Goal: Task Accomplishment & Management: Use online tool/utility

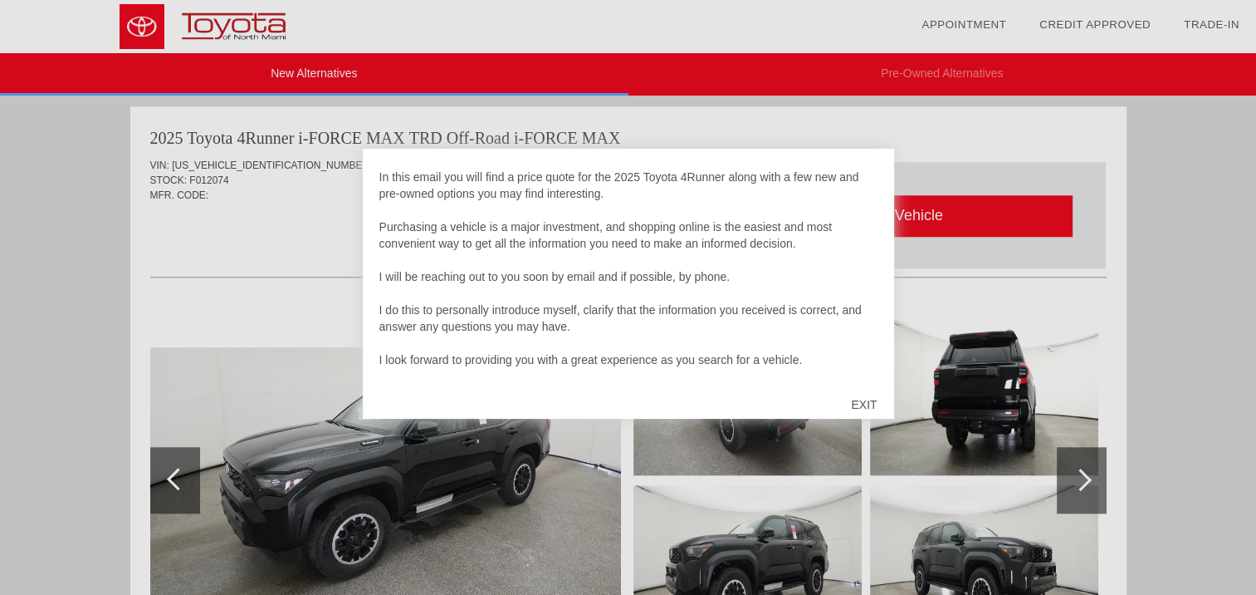
scroll to position [83, 0]
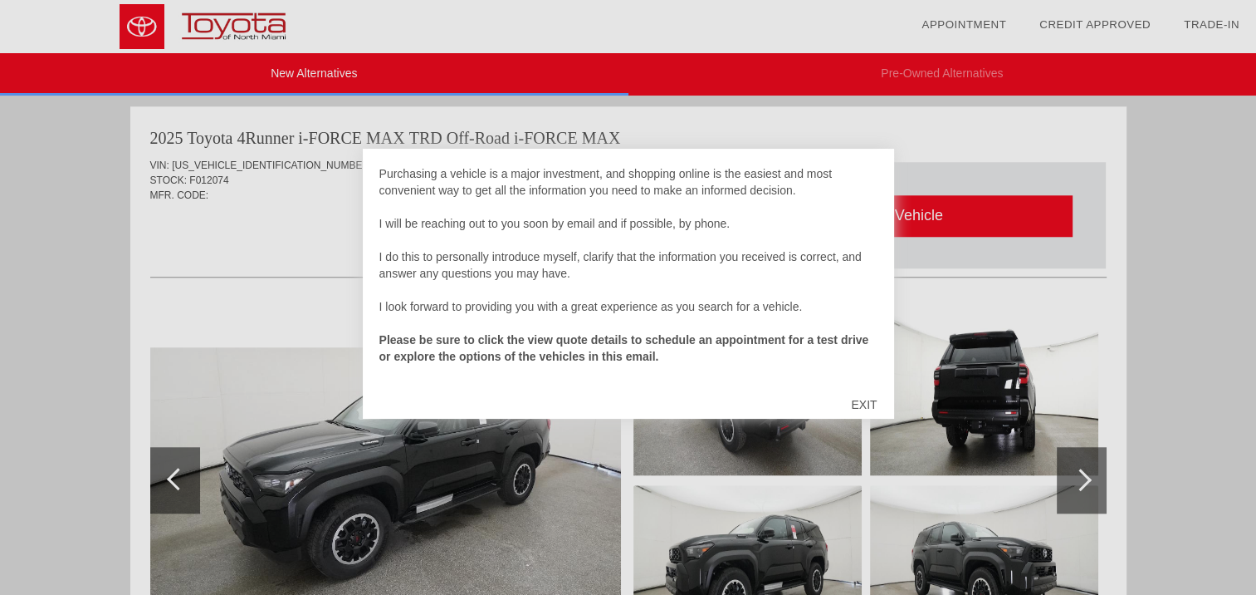
click at [865, 403] on div "EXIT" at bounding box center [864, 405] width 59 height 50
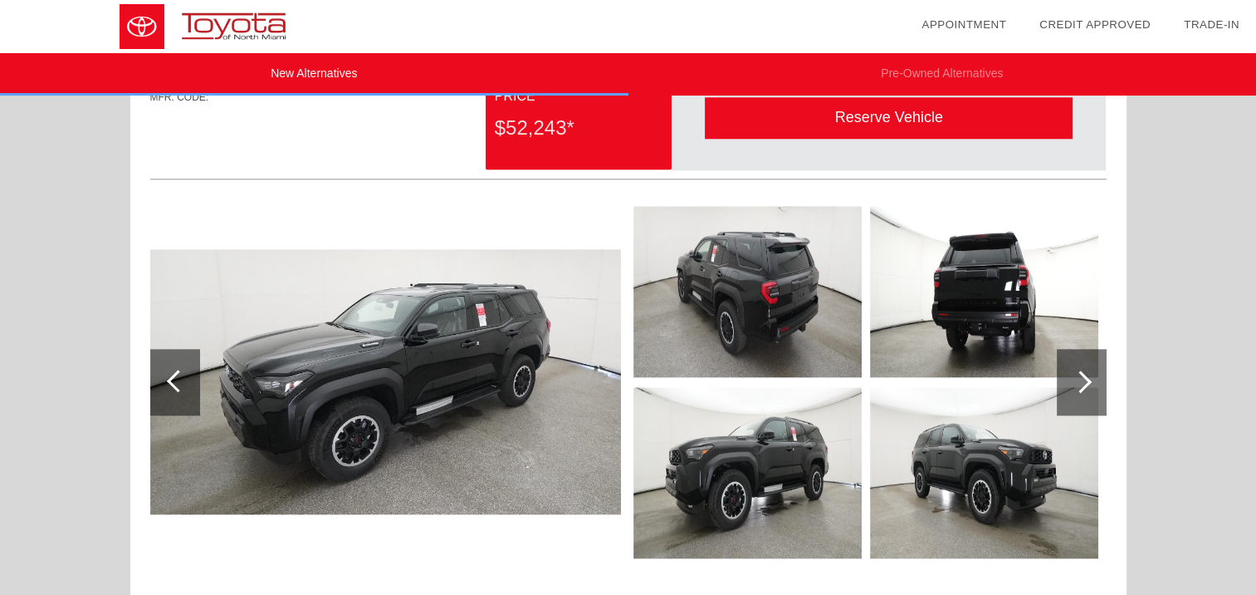
scroll to position [1697, 0]
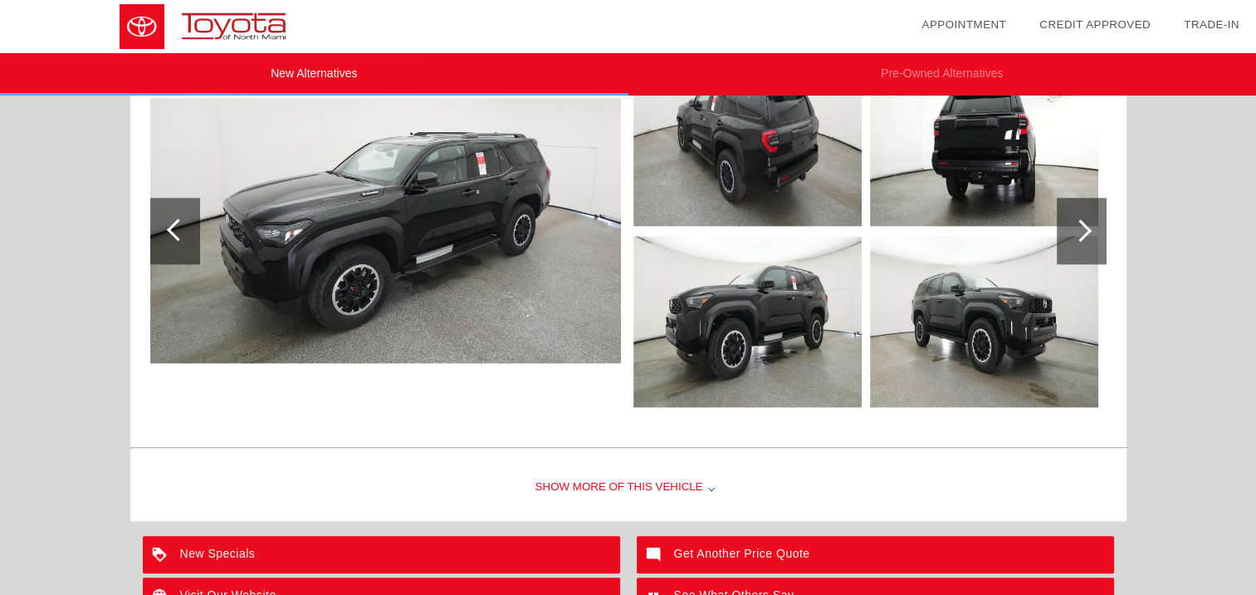
click at [443, 254] on img at bounding box center [385, 230] width 471 height 265
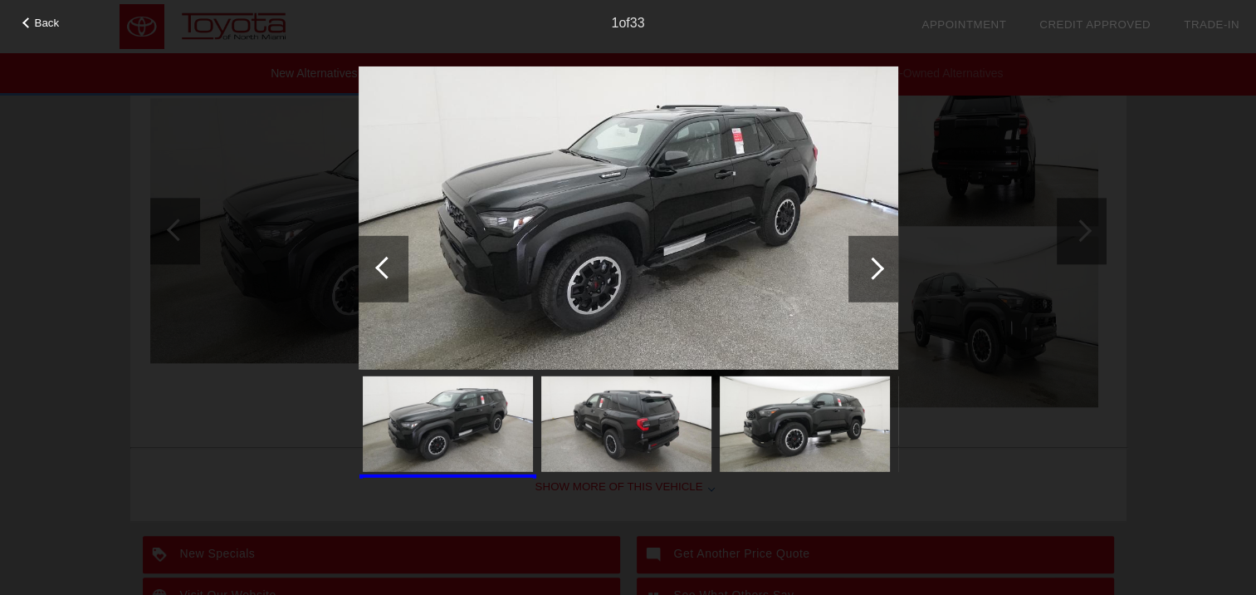
click at [884, 264] on div at bounding box center [874, 268] width 50 height 66
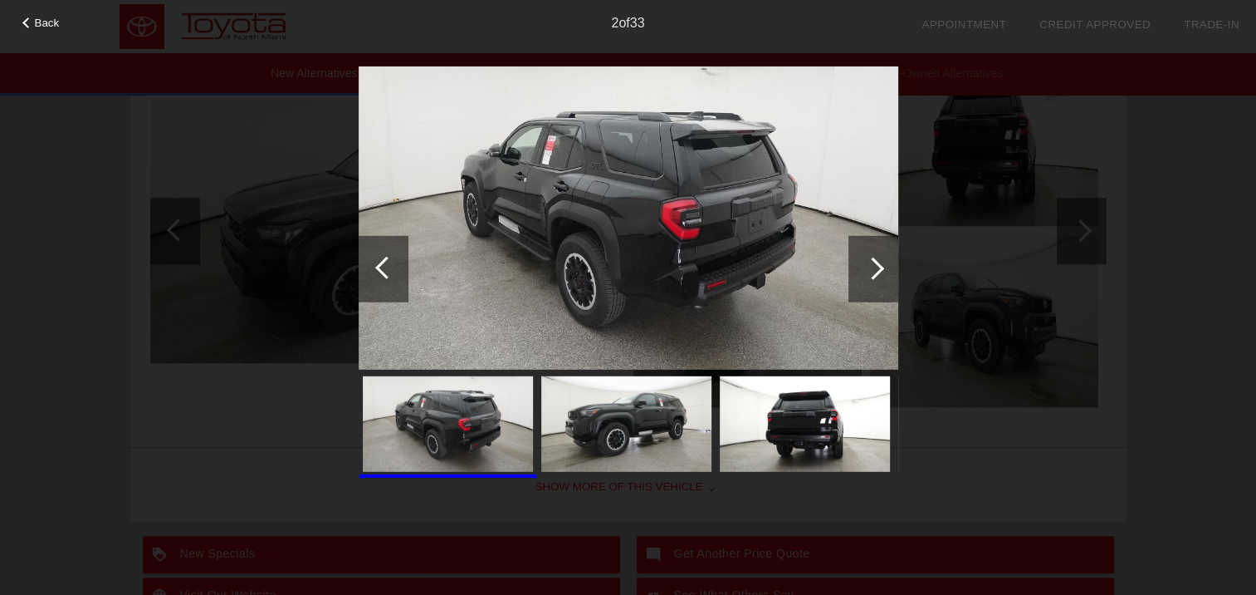
click at [884, 264] on div at bounding box center [874, 268] width 50 height 66
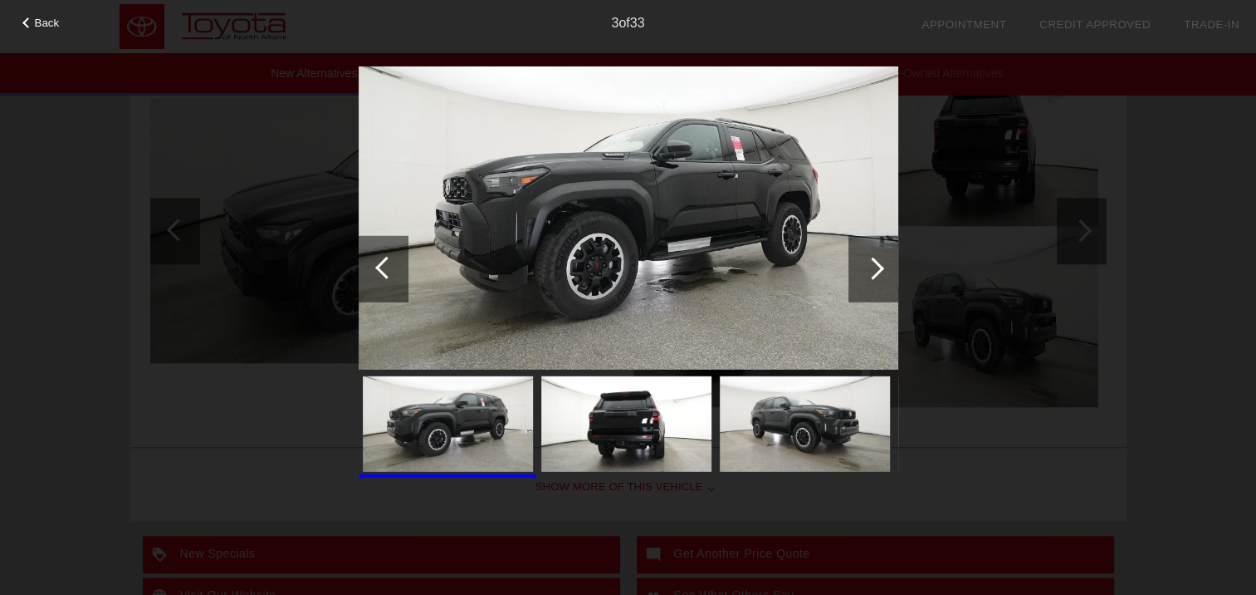
click at [884, 264] on div at bounding box center [874, 268] width 50 height 66
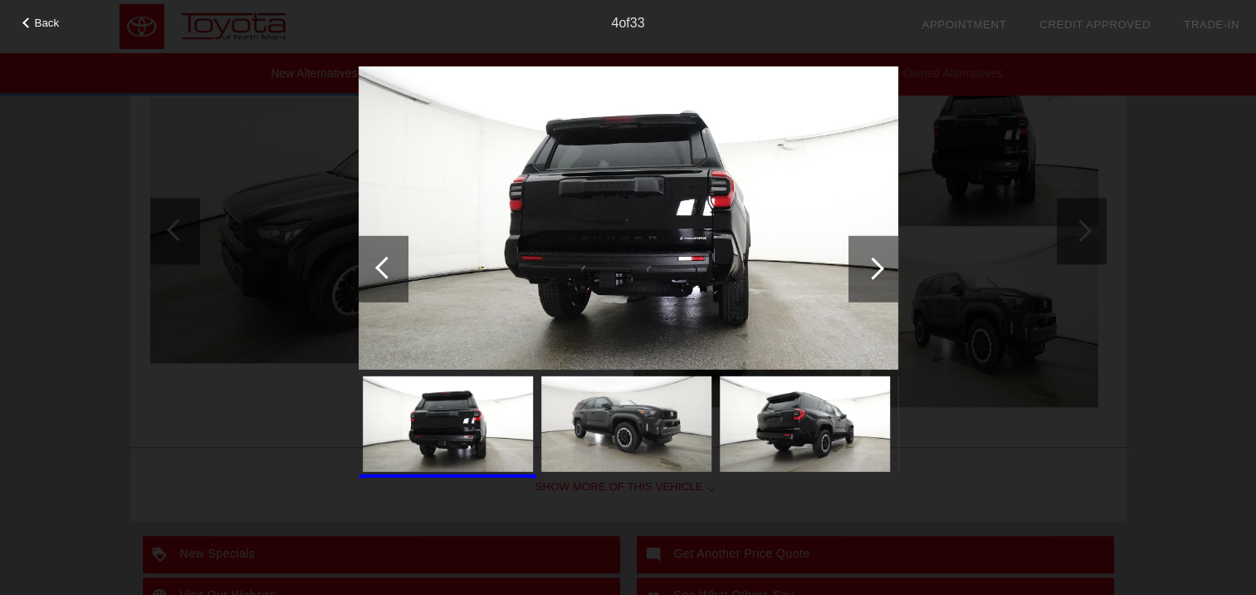
click at [884, 264] on div at bounding box center [874, 268] width 50 height 66
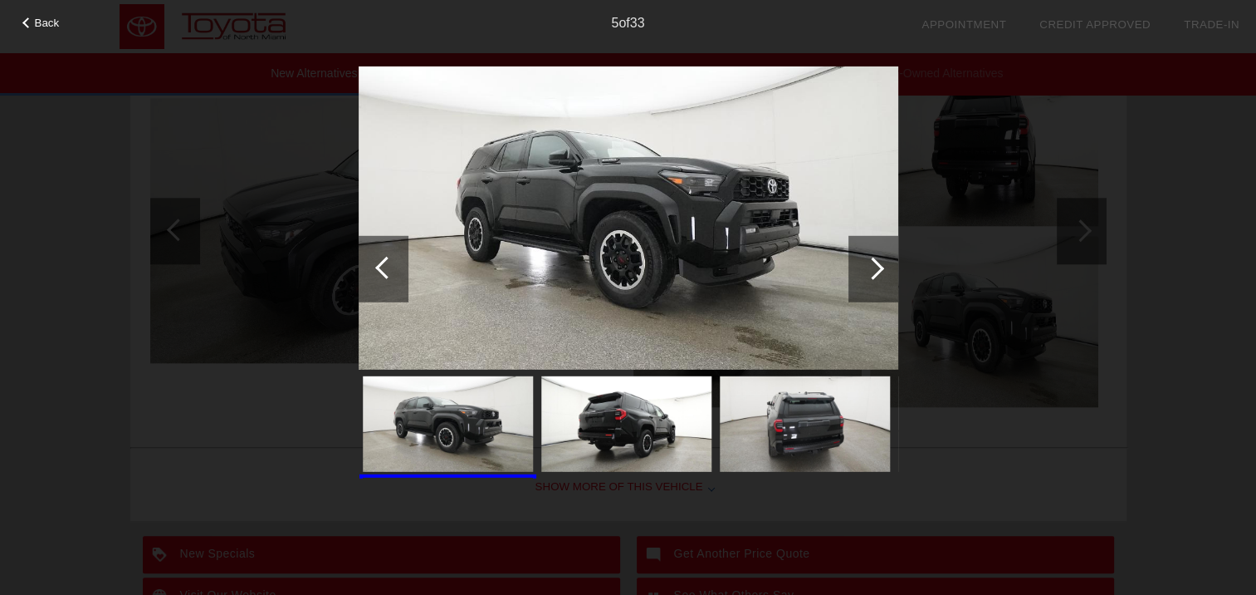
click at [884, 264] on div at bounding box center [874, 268] width 50 height 66
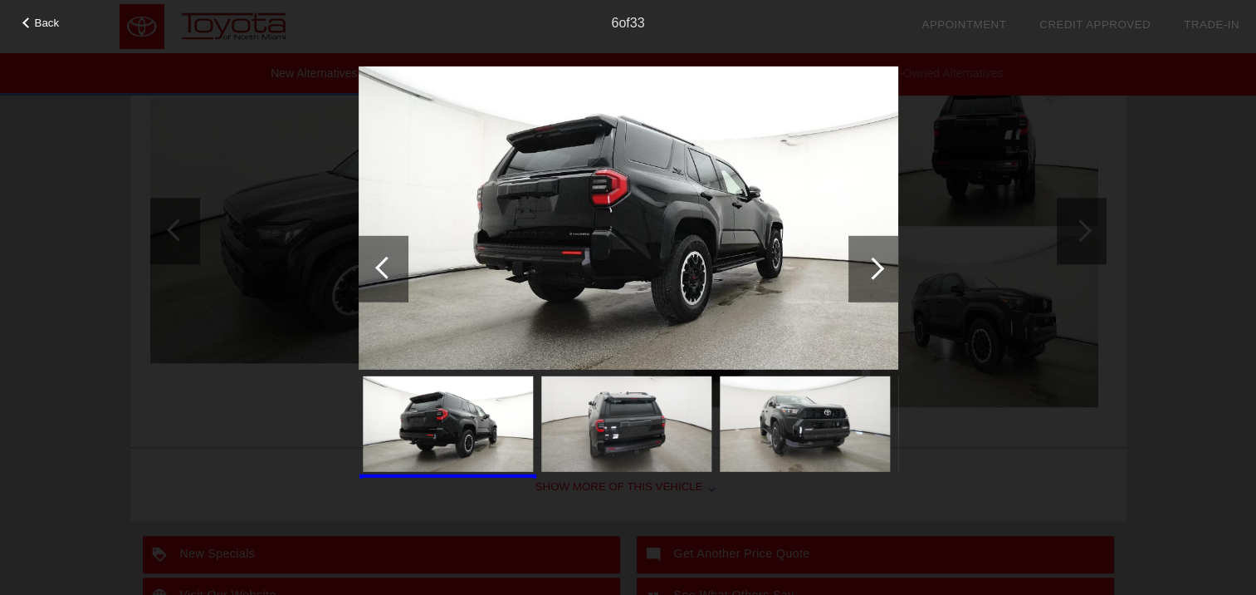
click at [884, 264] on div at bounding box center [874, 268] width 50 height 66
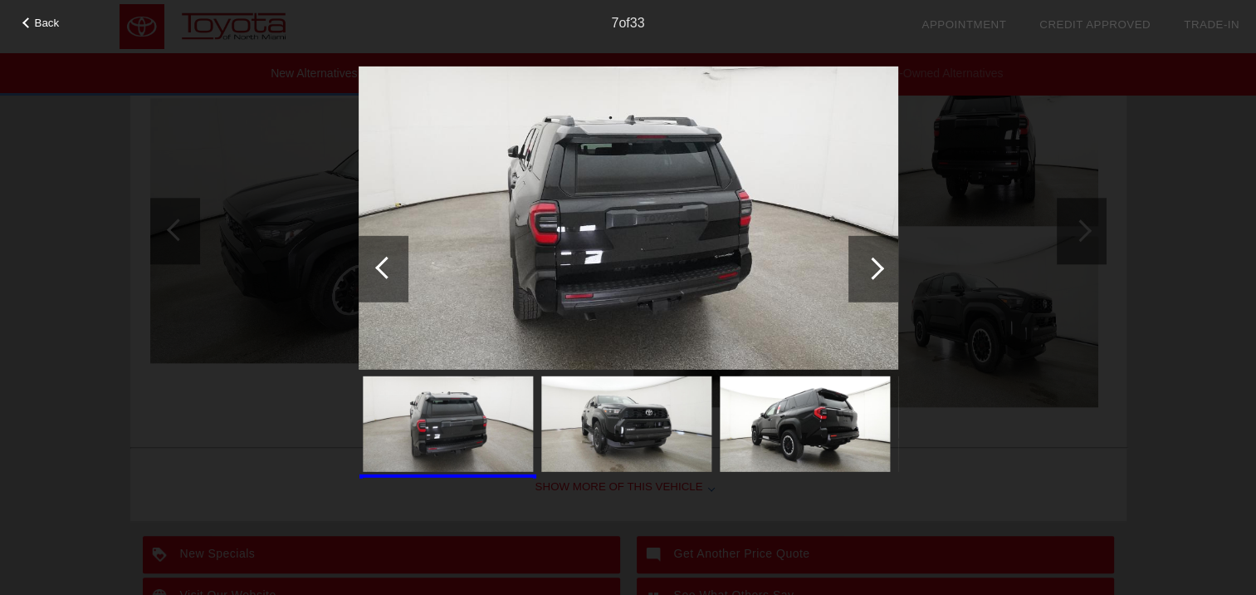
click at [884, 264] on div at bounding box center [874, 268] width 50 height 66
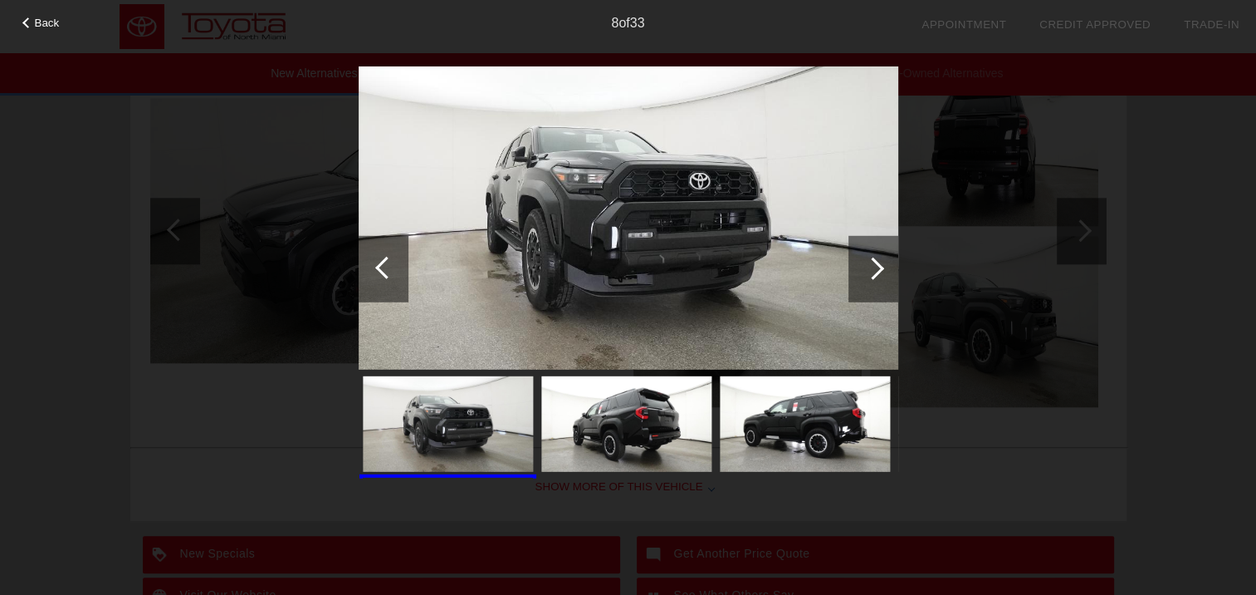
click at [884, 264] on div at bounding box center [874, 268] width 50 height 66
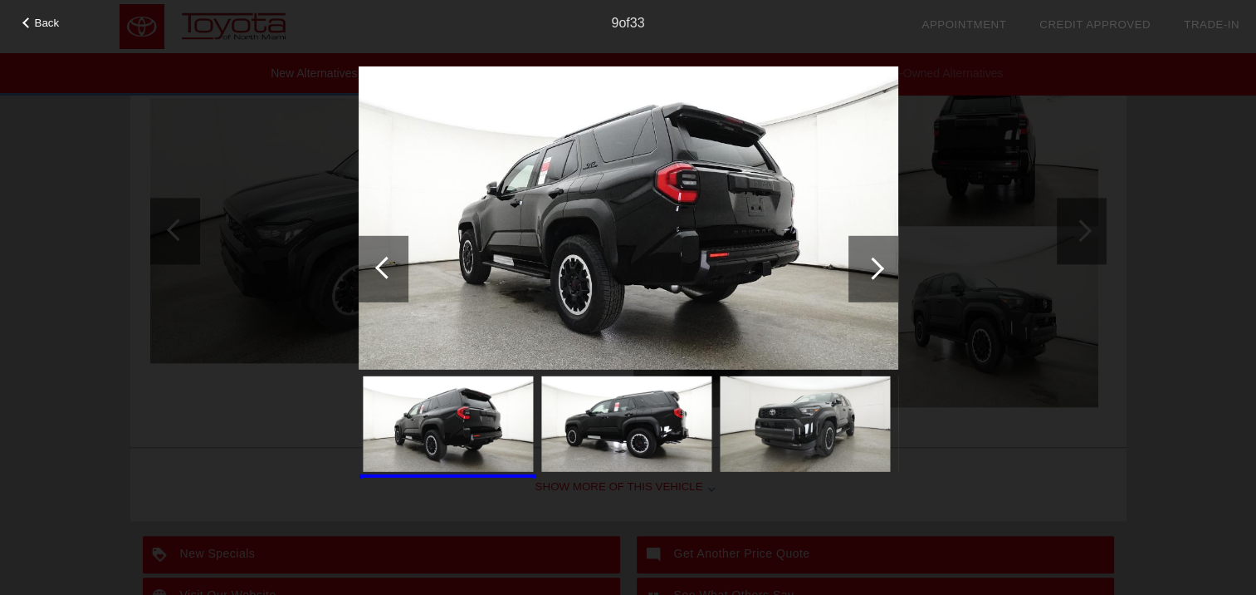
click at [884, 264] on div at bounding box center [874, 268] width 50 height 66
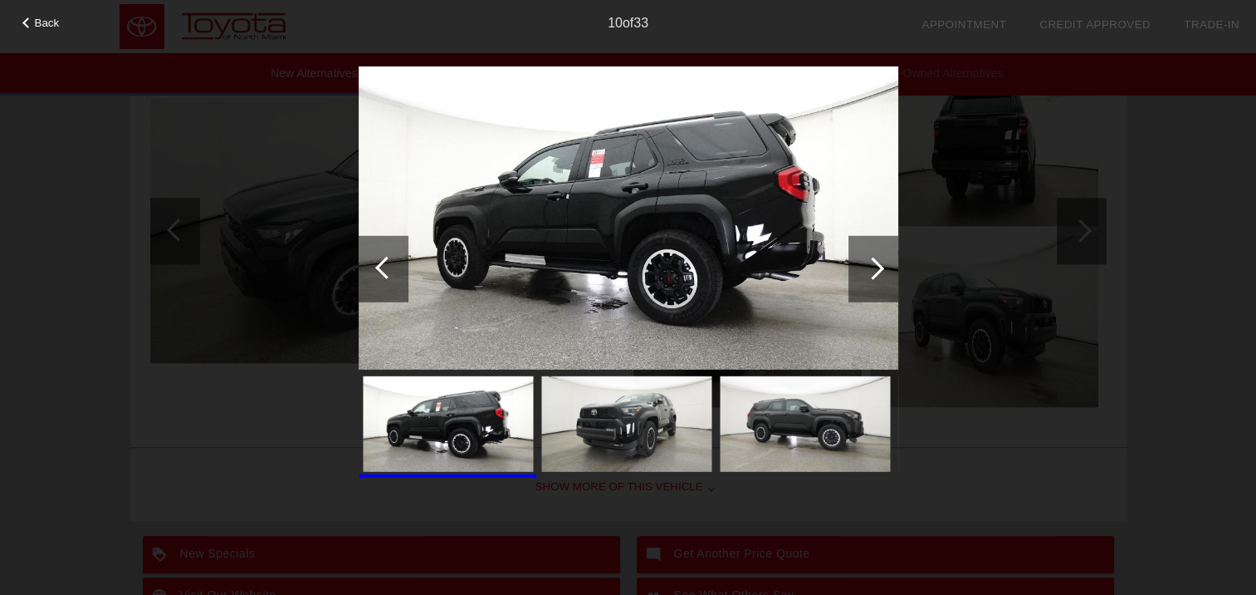
click at [884, 264] on div at bounding box center [874, 268] width 50 height 66
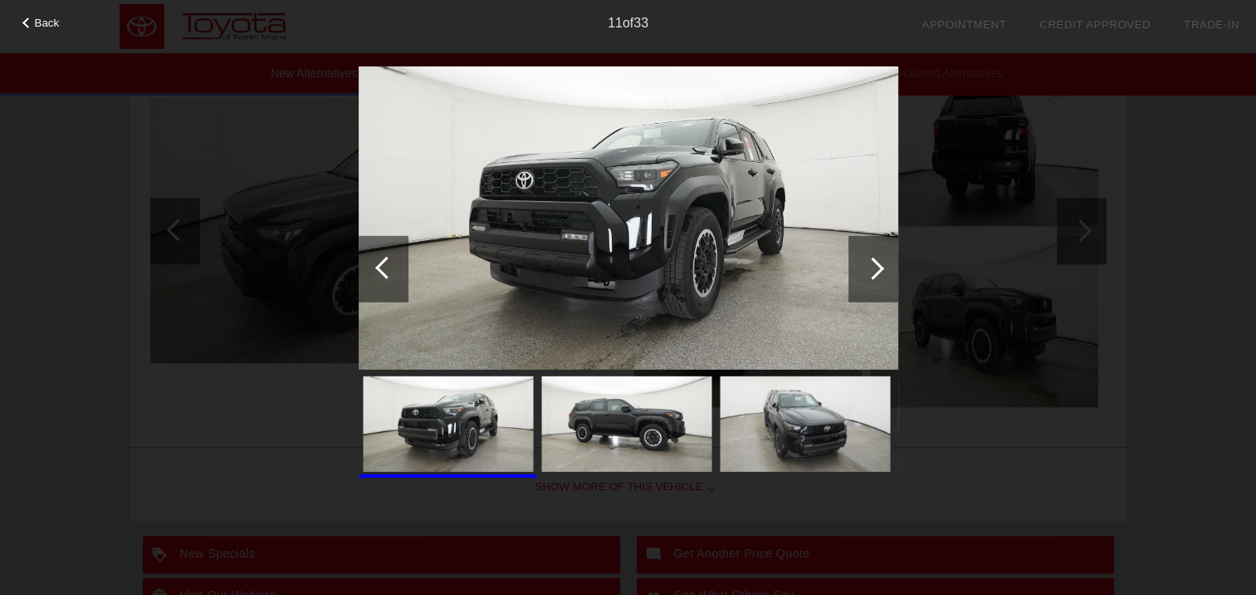
click at [884, 264] on div at bounding box center [874, 268] width 50 height 66
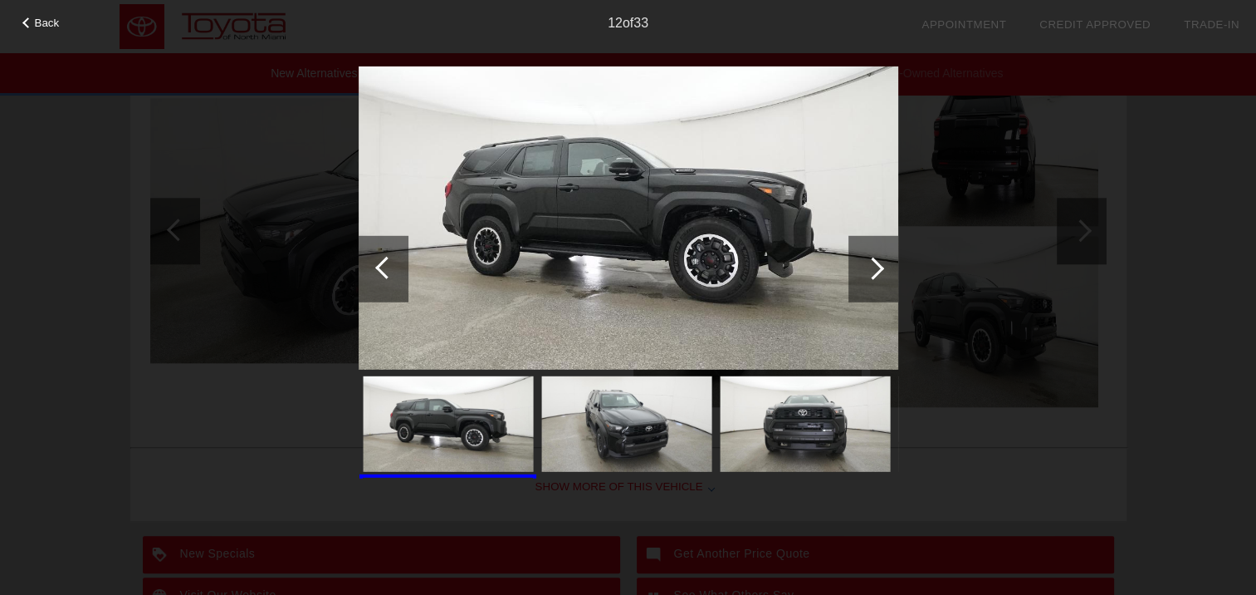
click at [374, 288] on div at bounding box center [384, 268] width 50 height 66
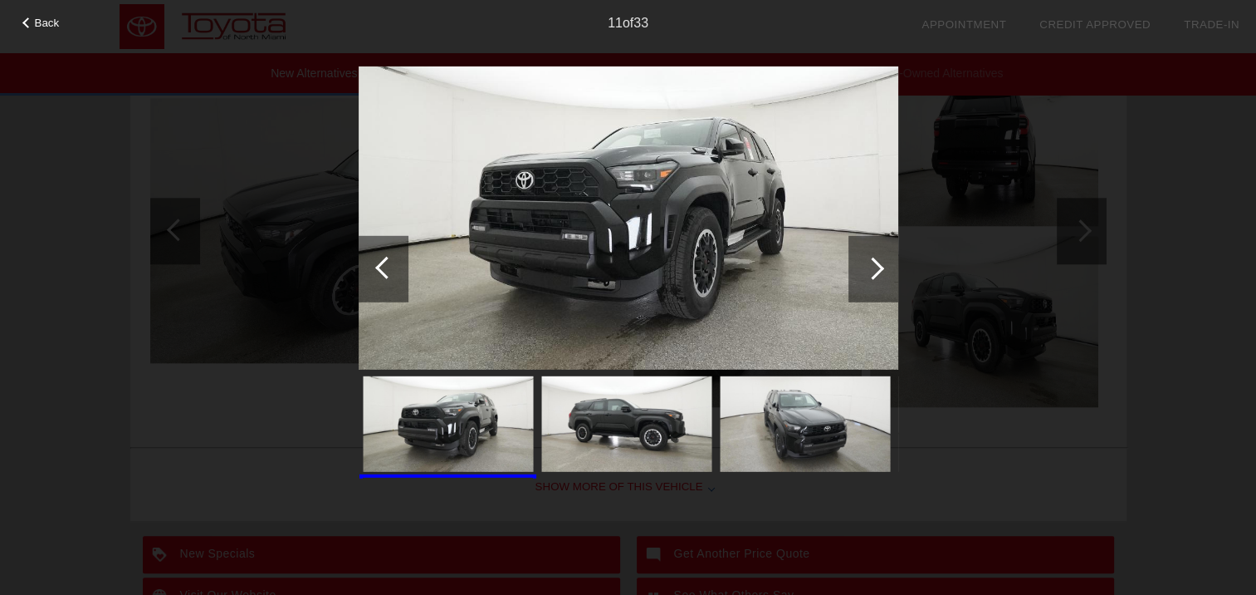
click at [880, 269] on div at bounding box center [873, 268] width 22 height 22
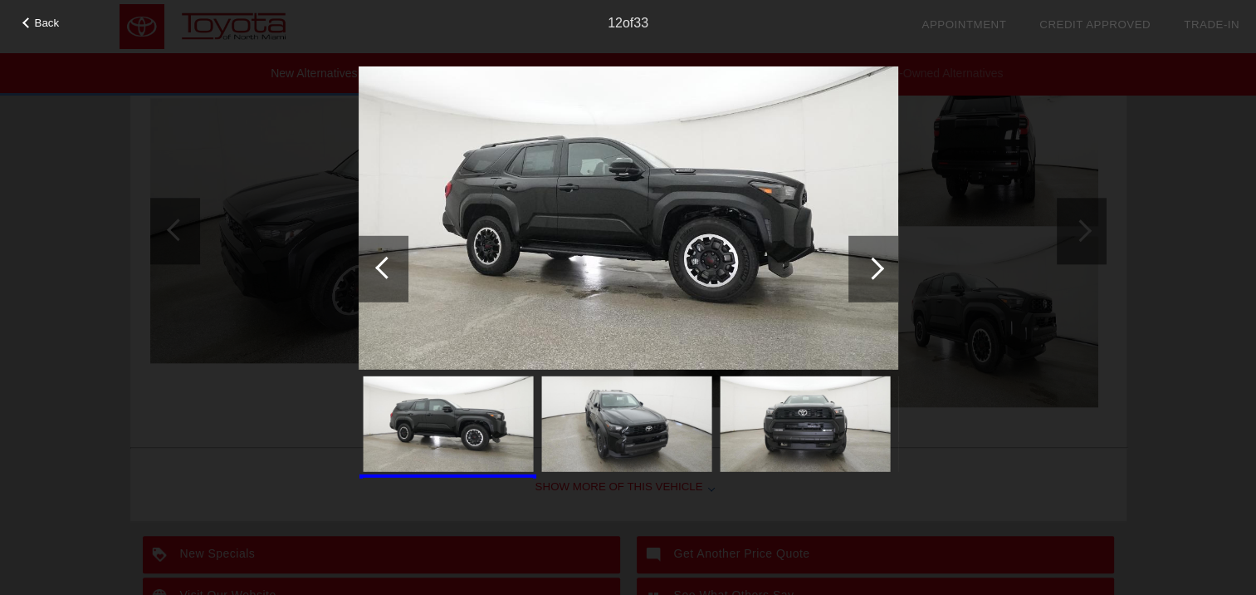
click at [880, 269] on div at bounding box center [873, 268] width 22 height 22
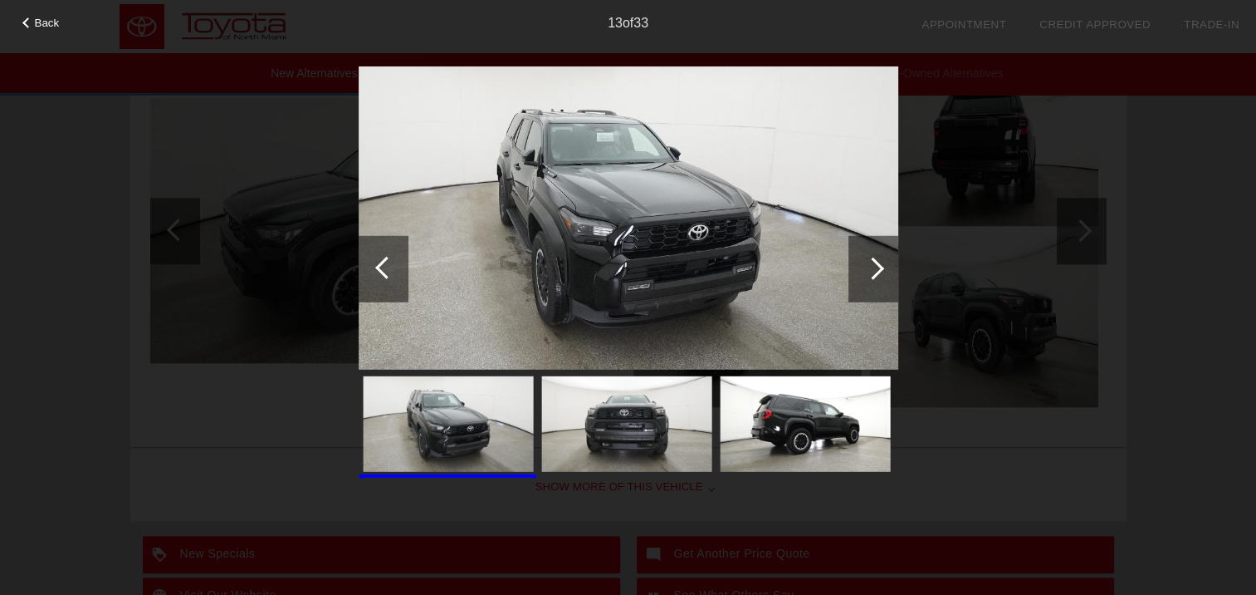
click at [880, 269] on div at bounding box center [873, 268] width 22 height 22
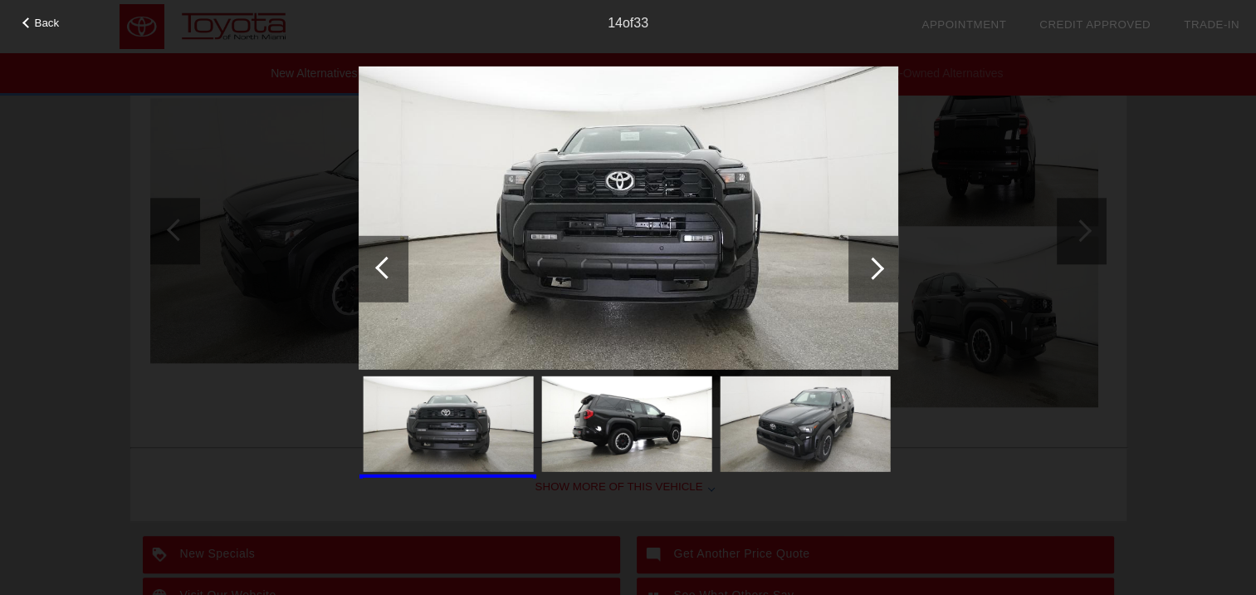
click at [880, 269] on div at bounding box center [873, 268] width 22 height 22
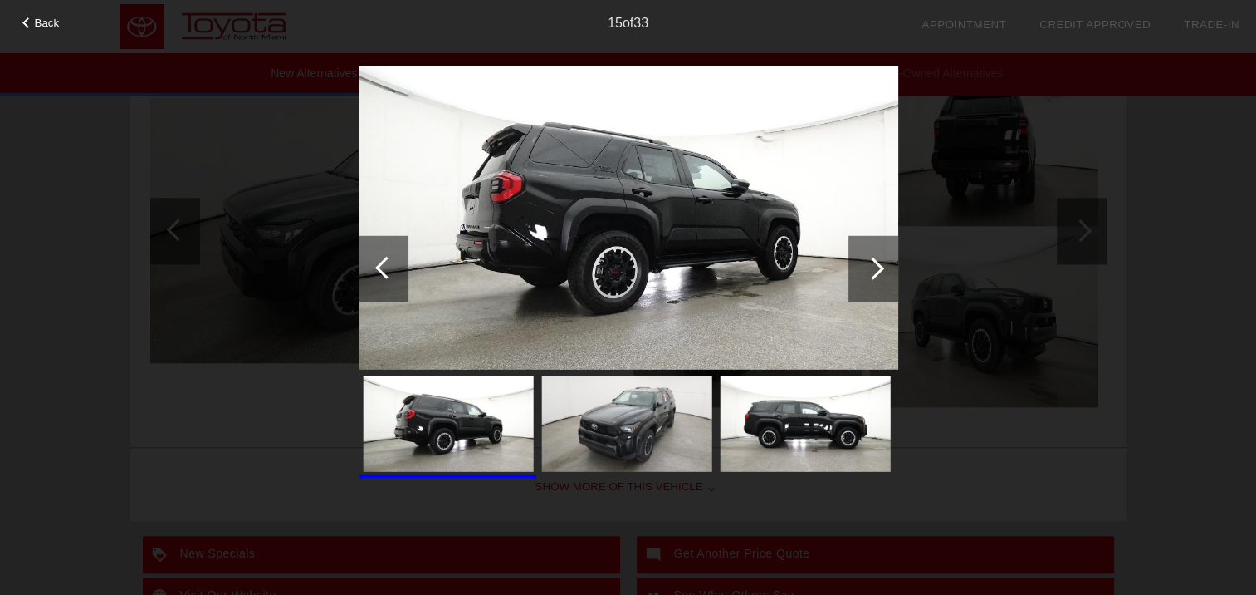
click at [880, 269] on div at bounding box center [873, 268] width 22 height 22
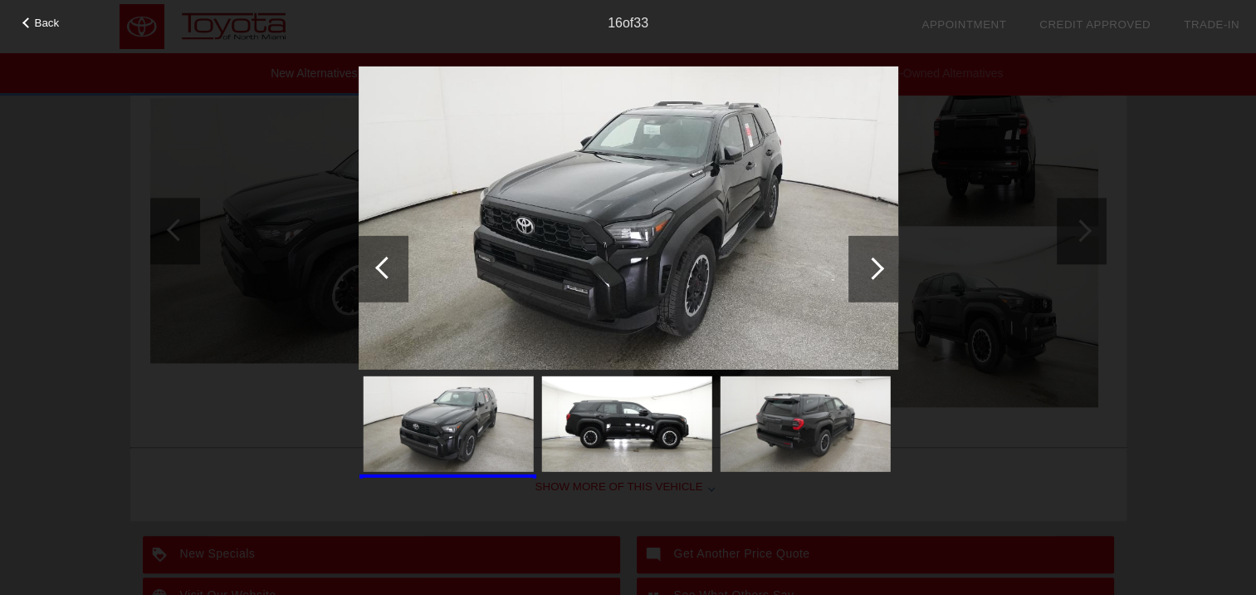
click at [880, 269] on div at bounding box center [873, 268] width 22 height 22
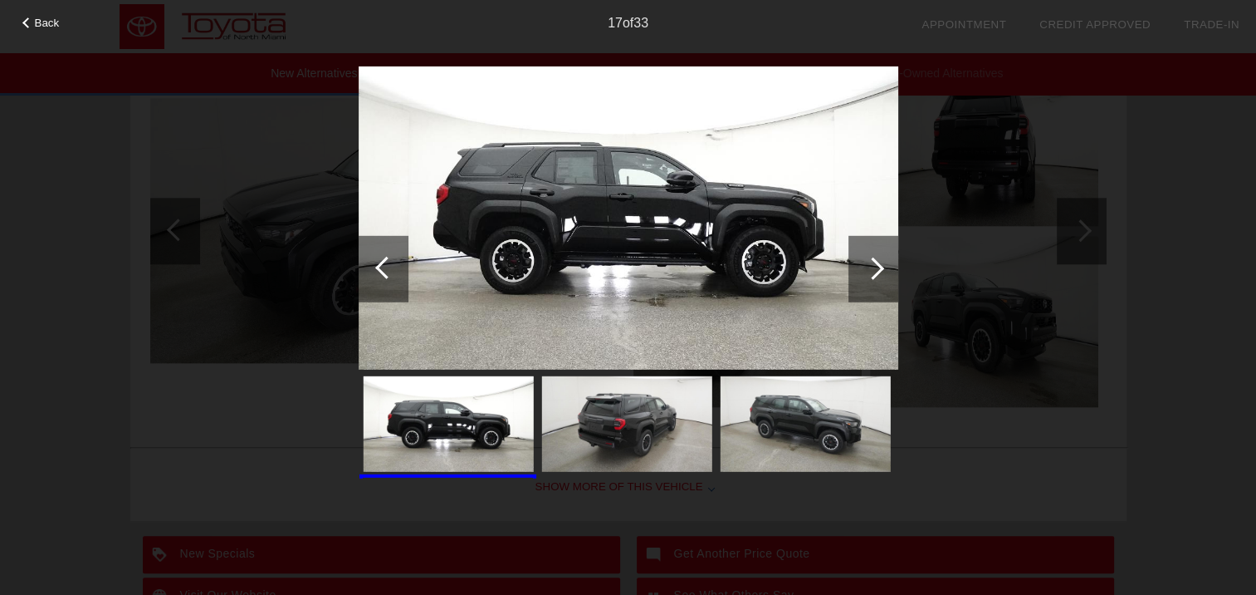
click at [880, 269] on div at bounding box center [873, 268] width 22 height 22
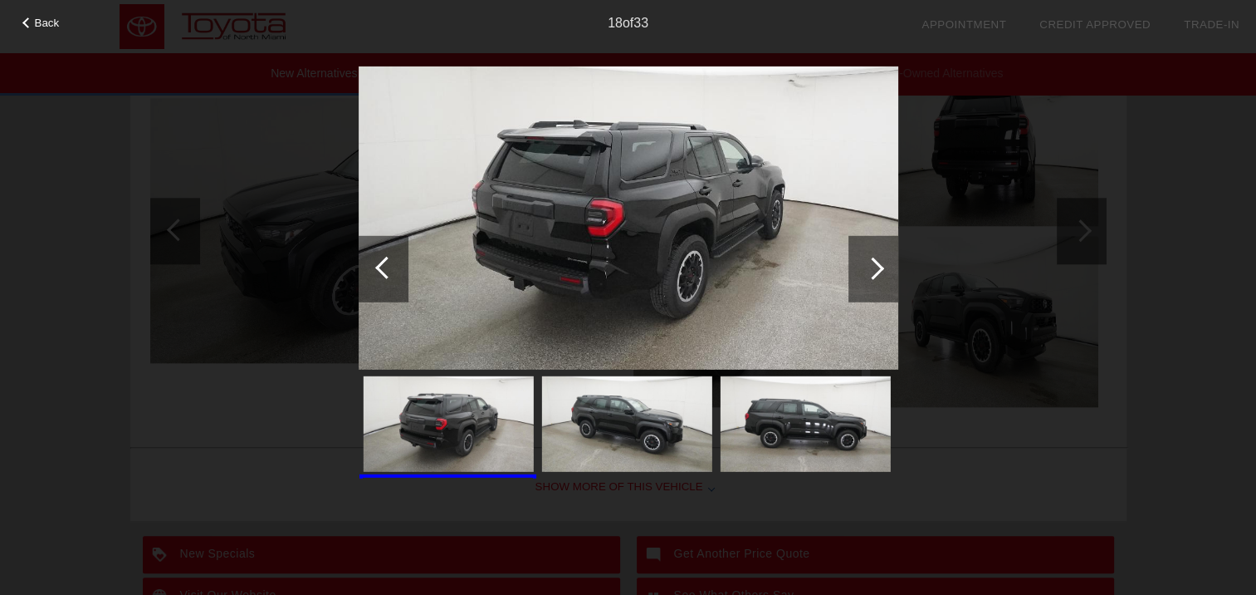
click at [880, 269] on div at bounding box center [873, 268] width 22 height 22
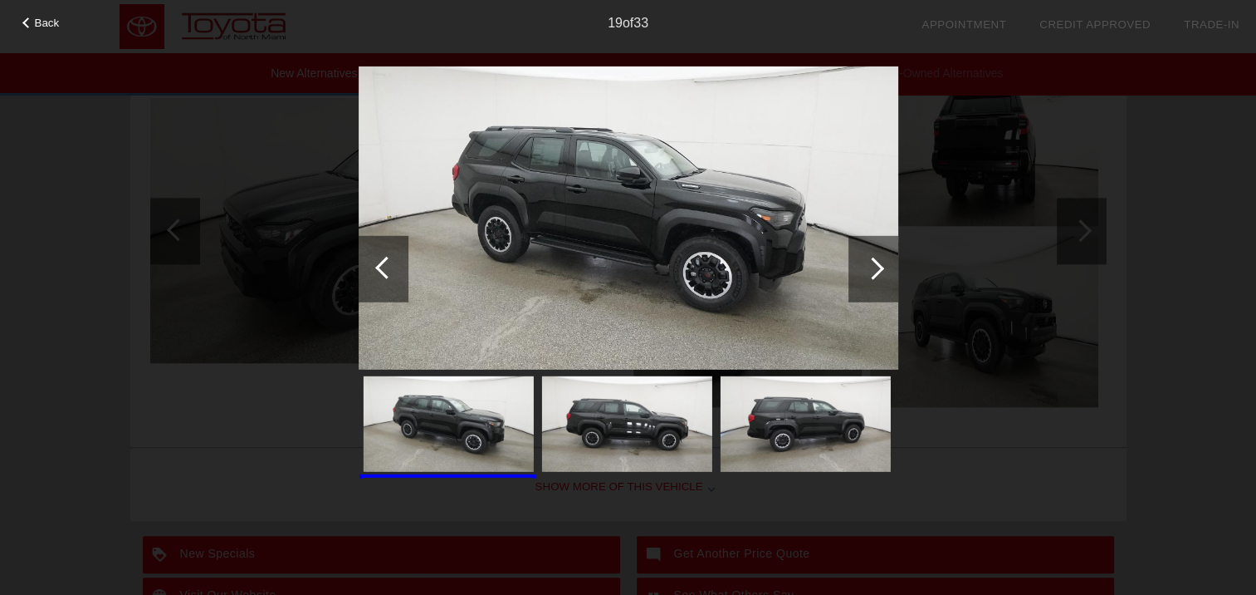
click at [880, 269] on div at bounding box center [873, 268] width 22 height 22
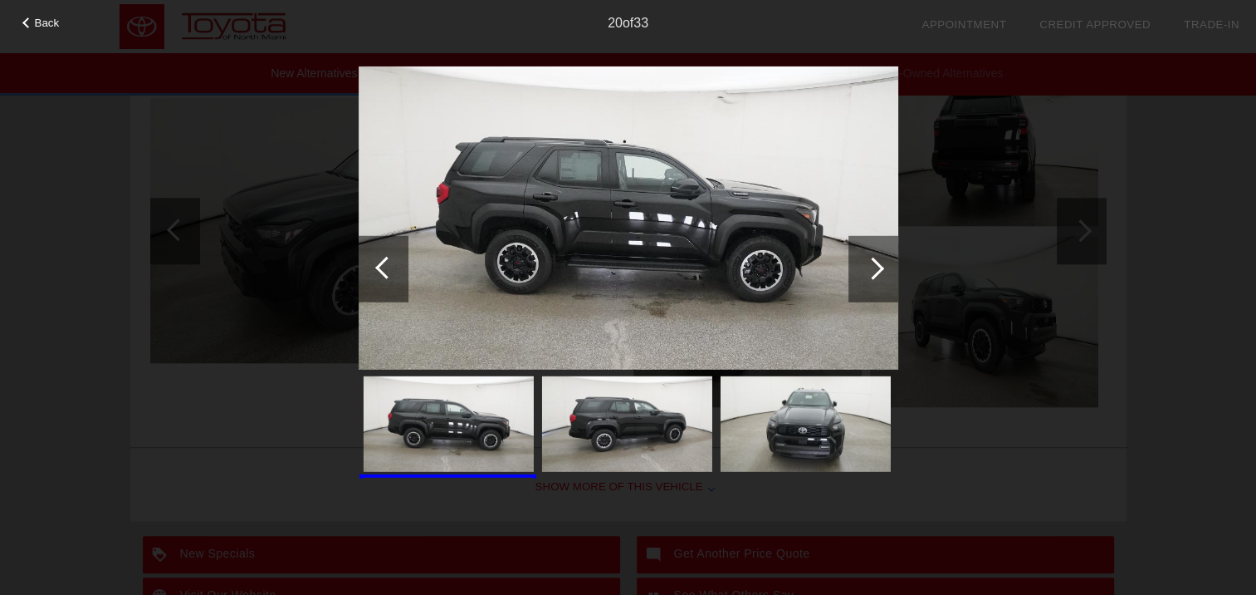
click at [880, 269] on div at bounding box center [873, 268] width 22 height 22
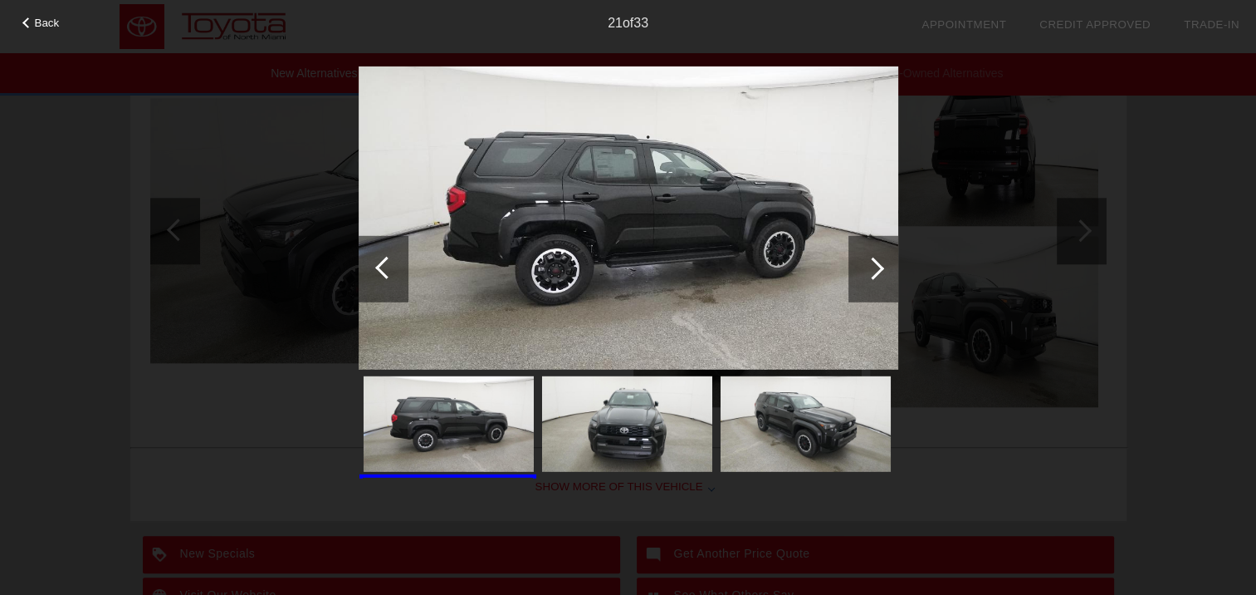
click at [880, 269] on div at bounding box center [873, 268] width 22 height 22
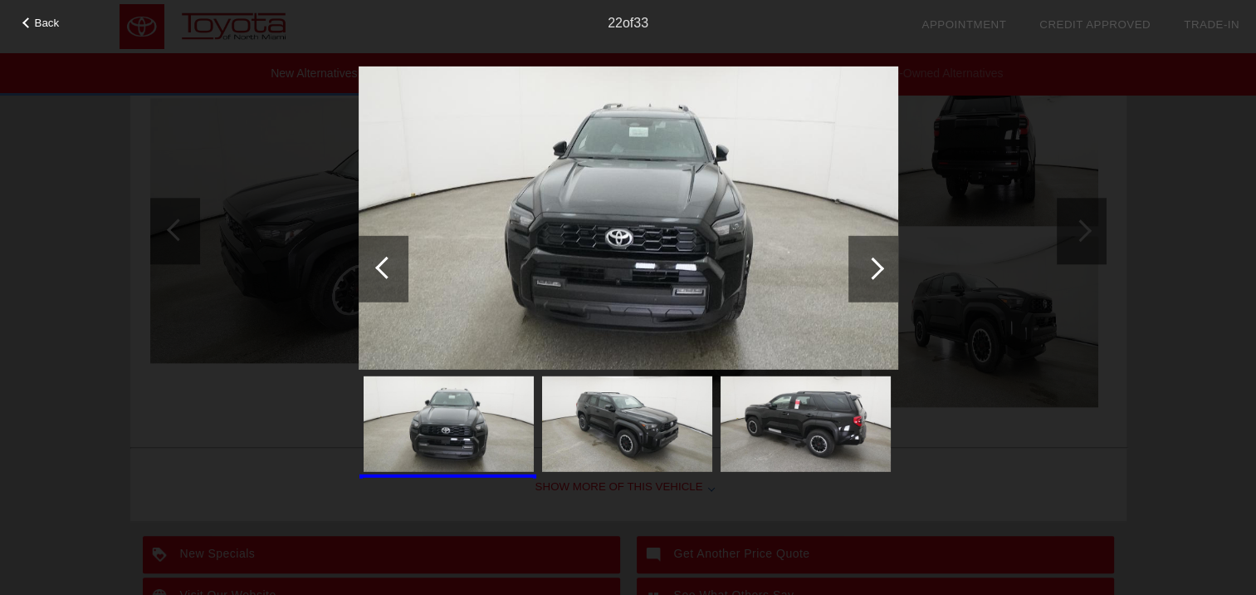
click at [880, 269] on div at bounding box center [873, 268] width 22 height 22
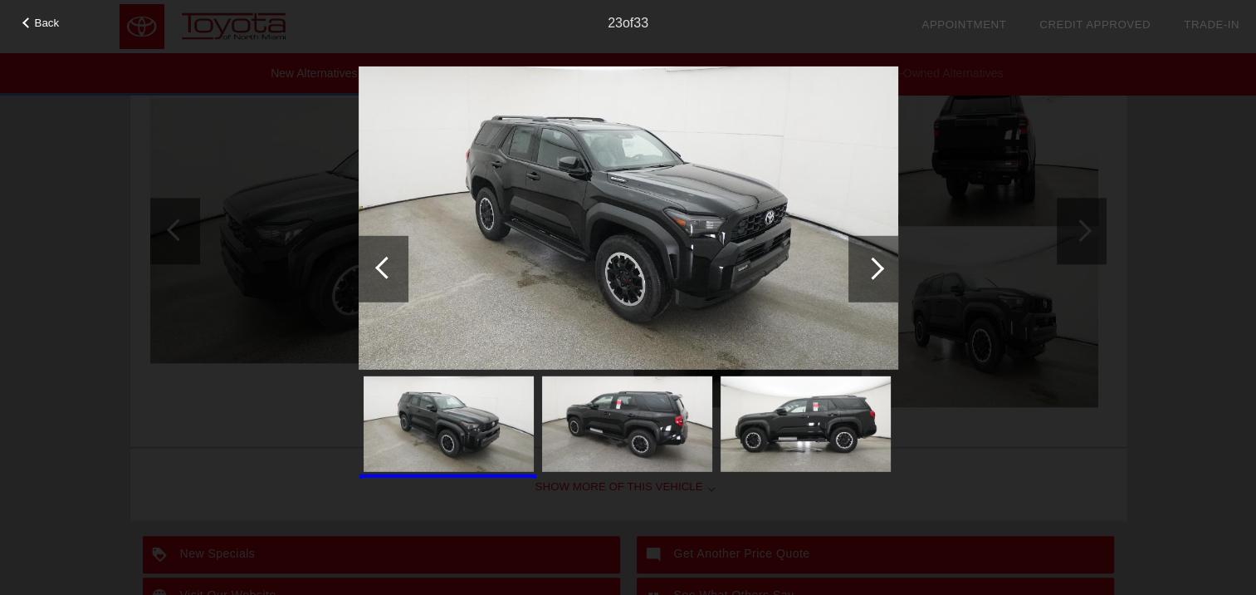
click at [880, 269] on div at bounding box center [873, 268] width 22 height 22
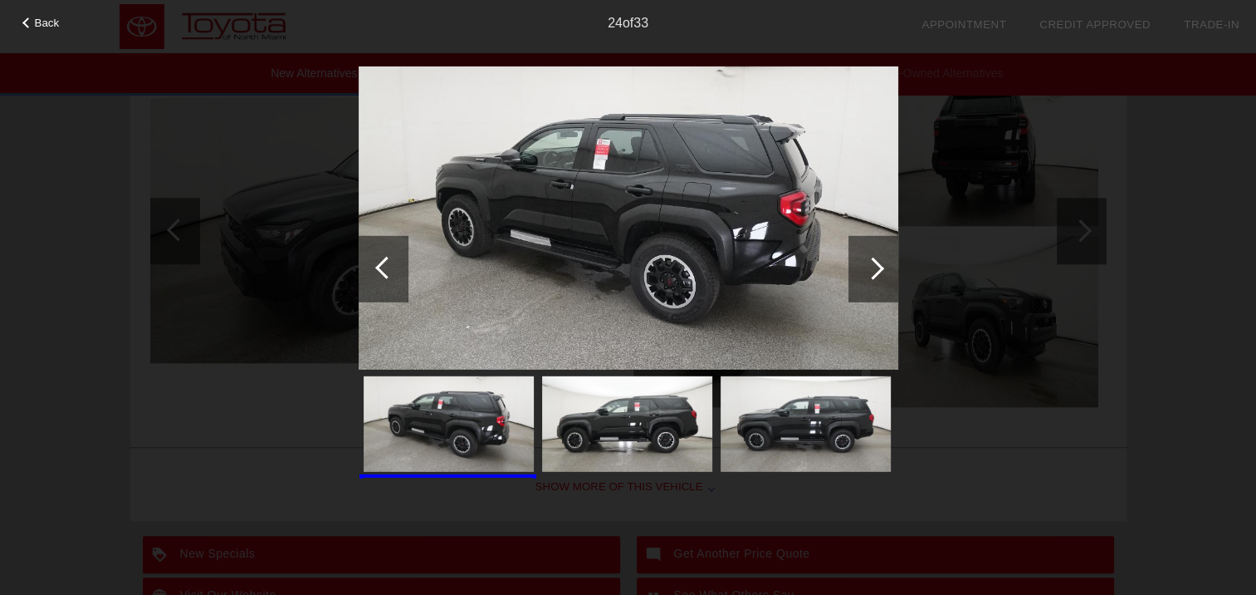
click at [880, 269] on div at bounding box center [873, 268] width 22 height 22
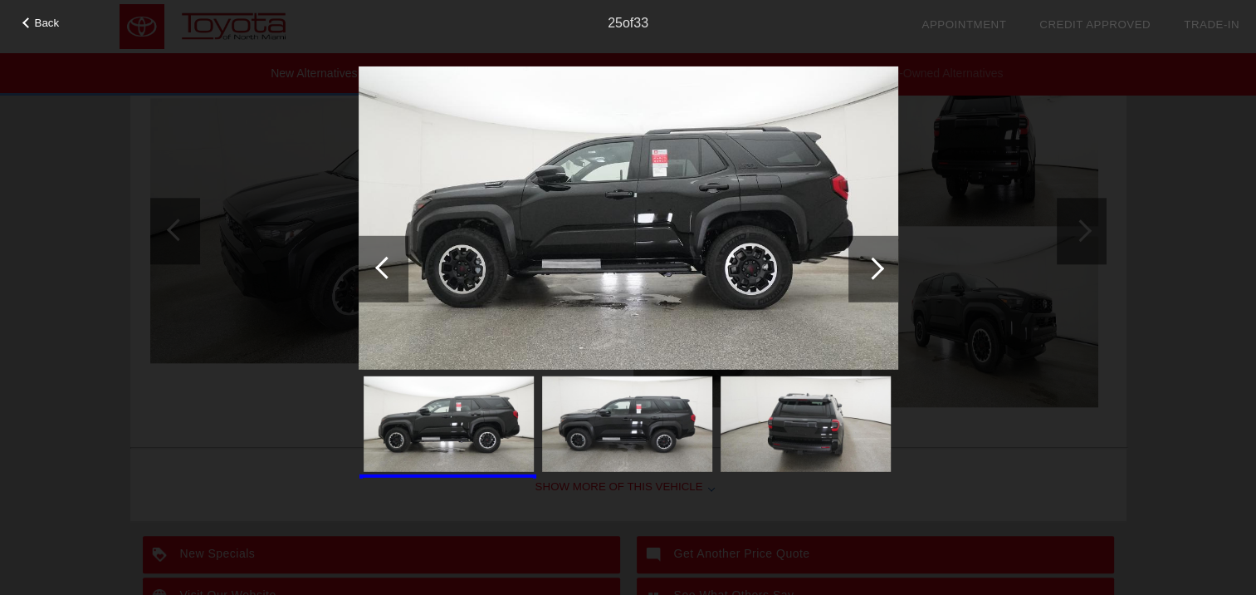
click at [880, 269] on div at bounding box center [873, 268] width 22 height 22
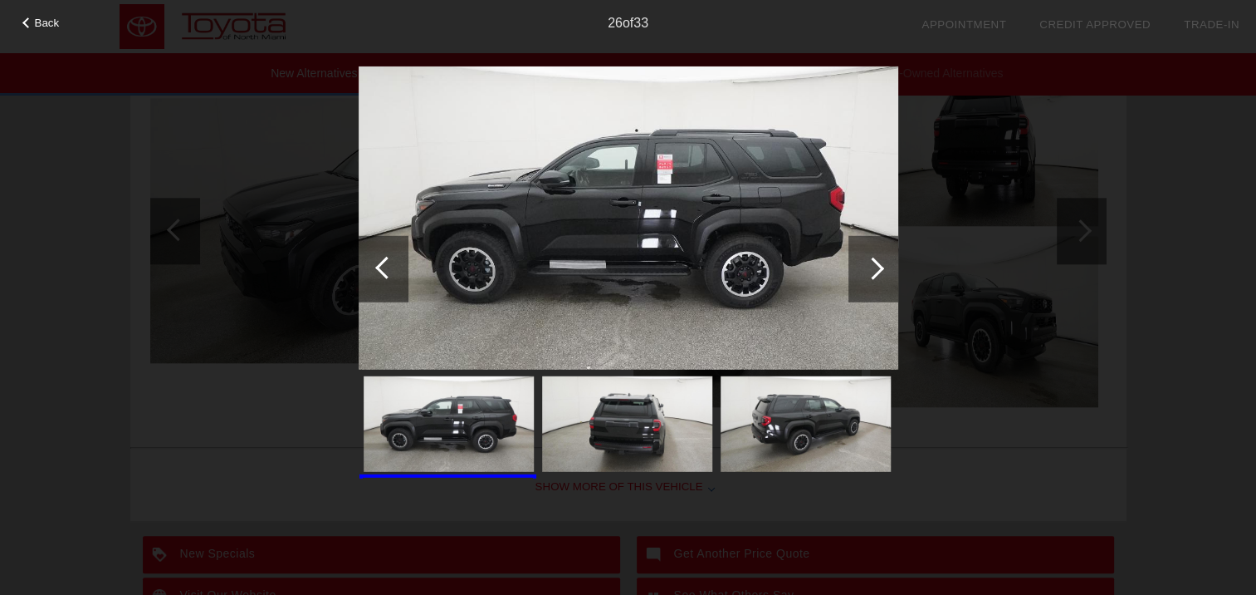
click at [880, 269] on div at bounding box center [873, 268] width 22 height 22
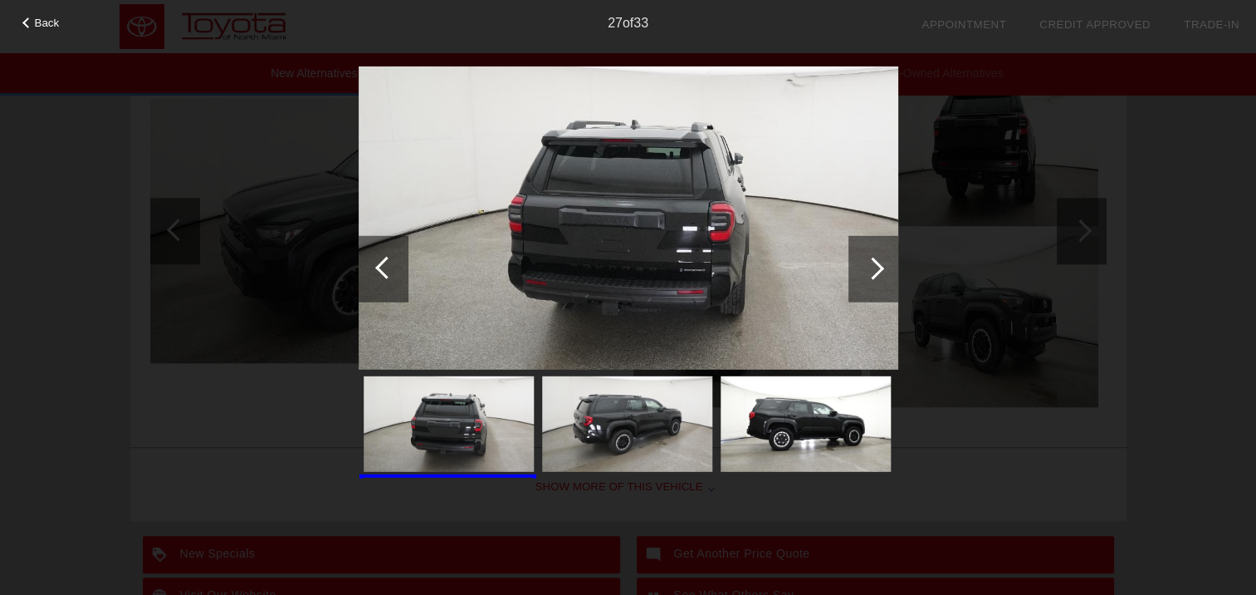
click at [880, 269] on div at bounding box center [873, 268] width 22 height 22
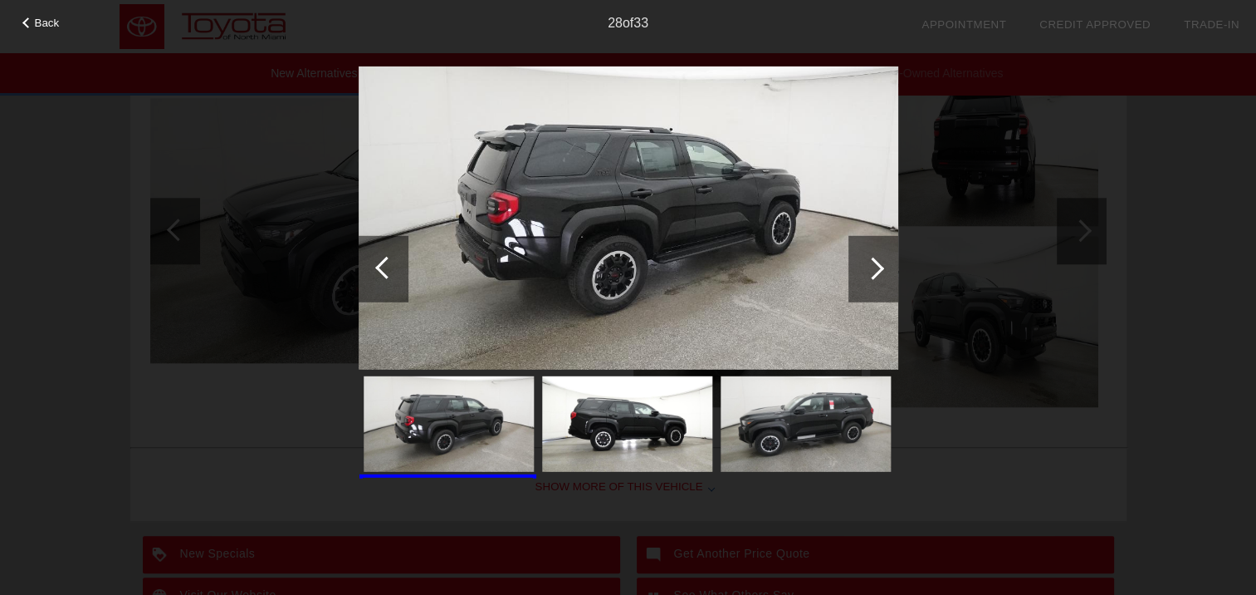
click at [880, 269] on div at bounding box center [873, 268] width 22 height 22
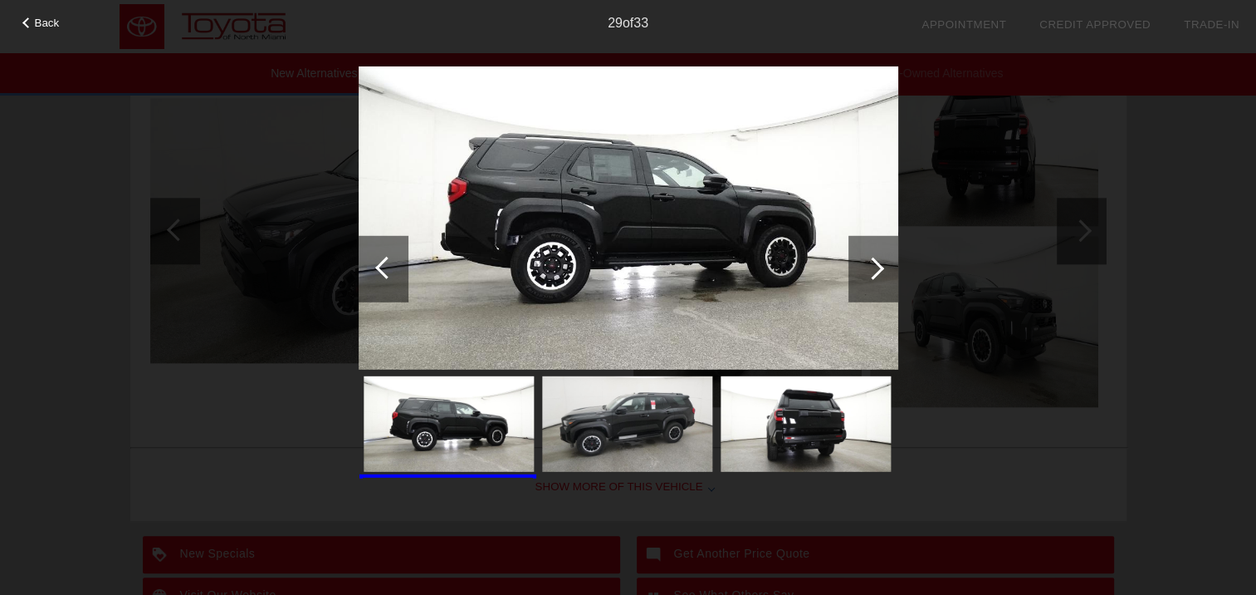
click at [880, 269] on div at bounding box center [873, 268] width 22 height 22
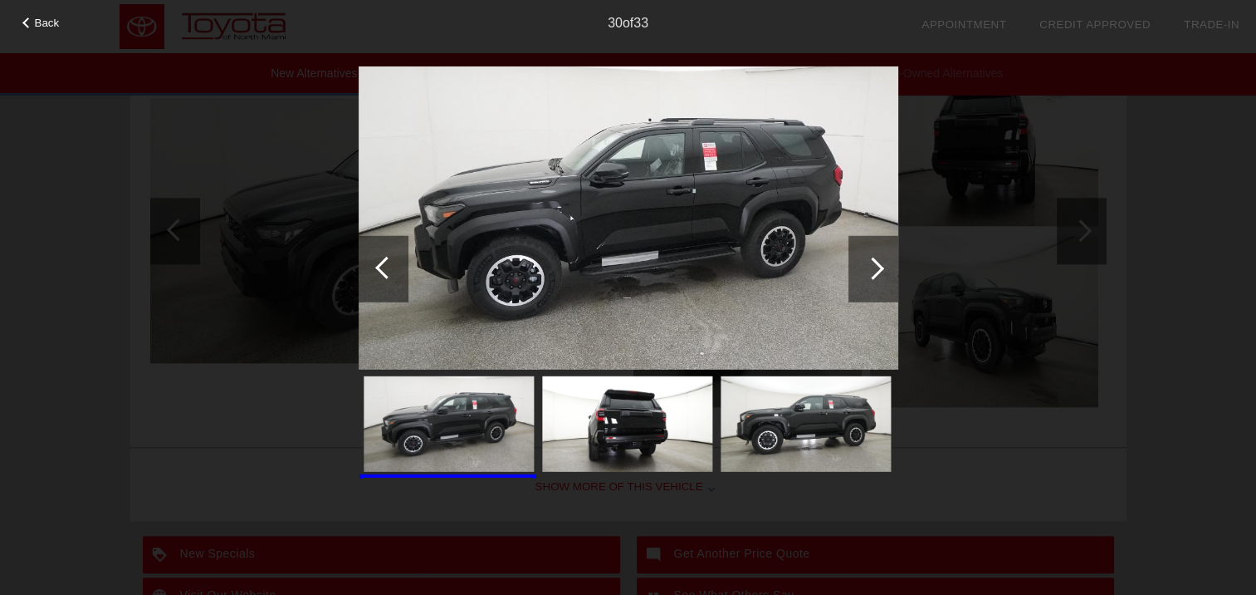
click at [880, 269] on div at bounding box center [873, 268] width 22 height 22
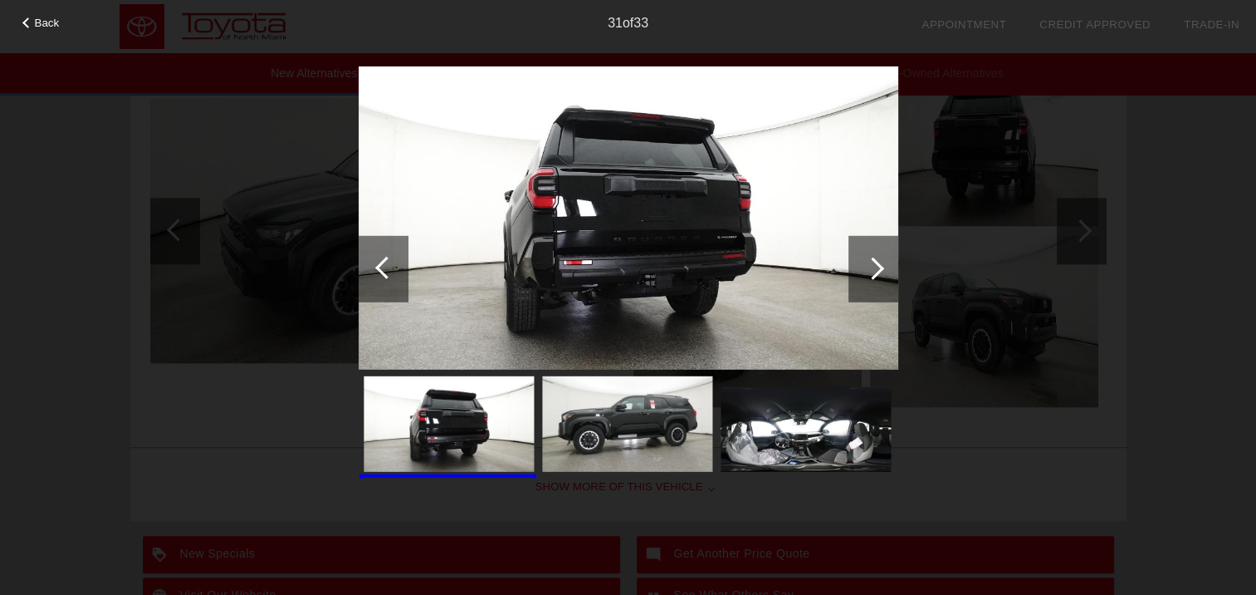
click at [1169, 159] on div "Back 31 of 33" at bounding box center [628, 297] width 1256 height 595
click at [40, 21] on span "Back" at bounding box center [47, 23] width 25 height 12
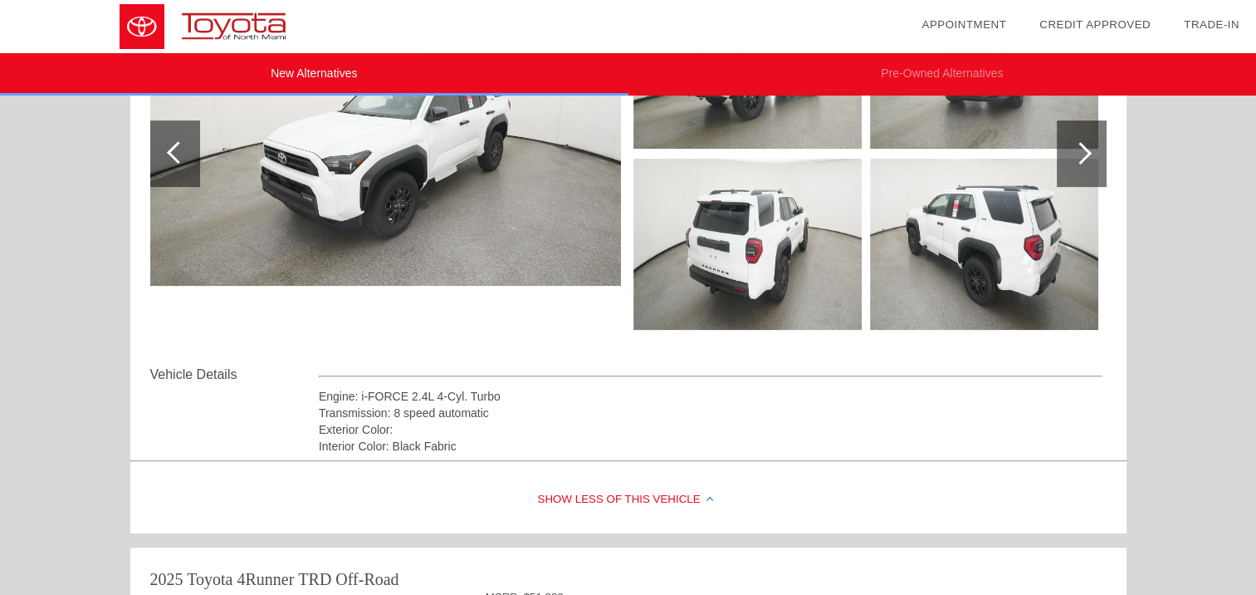
scroll to position [332, 0]
